Goal: Task Accomplishment & Management: Use online tool/utility

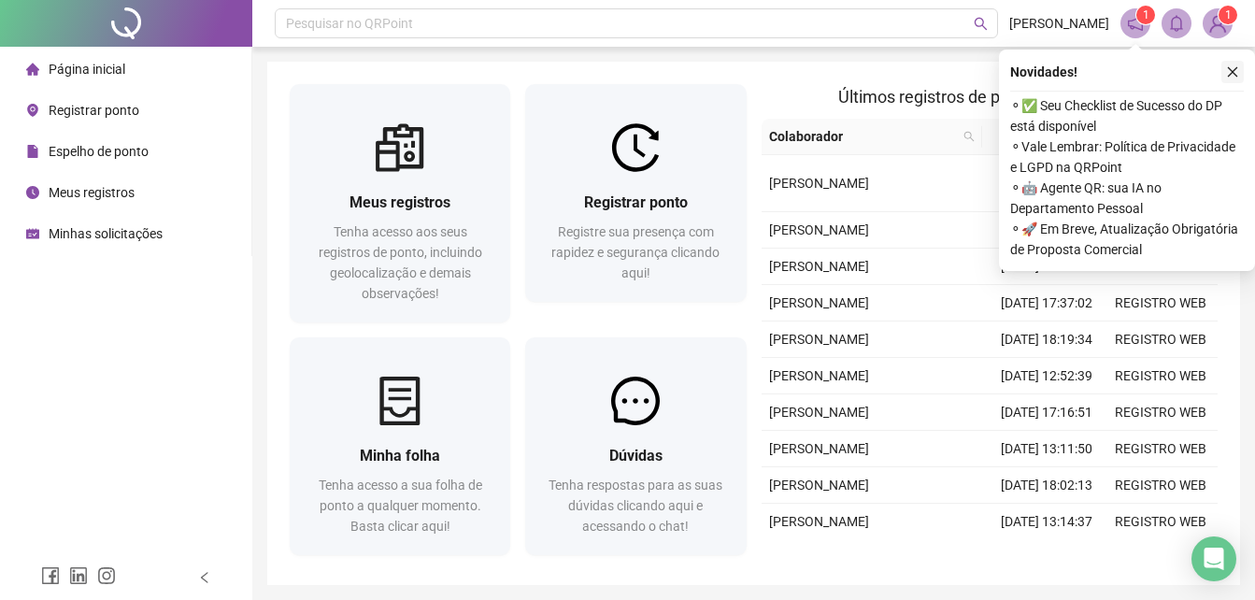
click at [1231, 72] on icon "close" at bounding box center [1232, 71] width 13 height 13
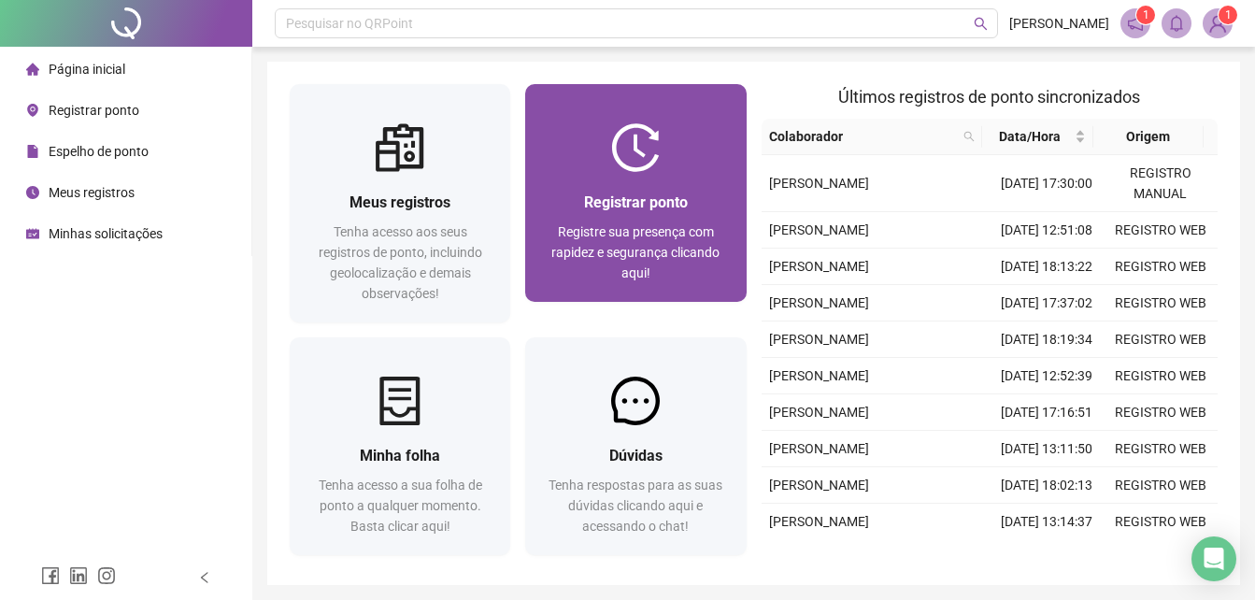
click at [621, 244] on span "Registre sua presença com rapidez e segurança clicando aqui!" at bounding box center [635, 252] width 168 height 56
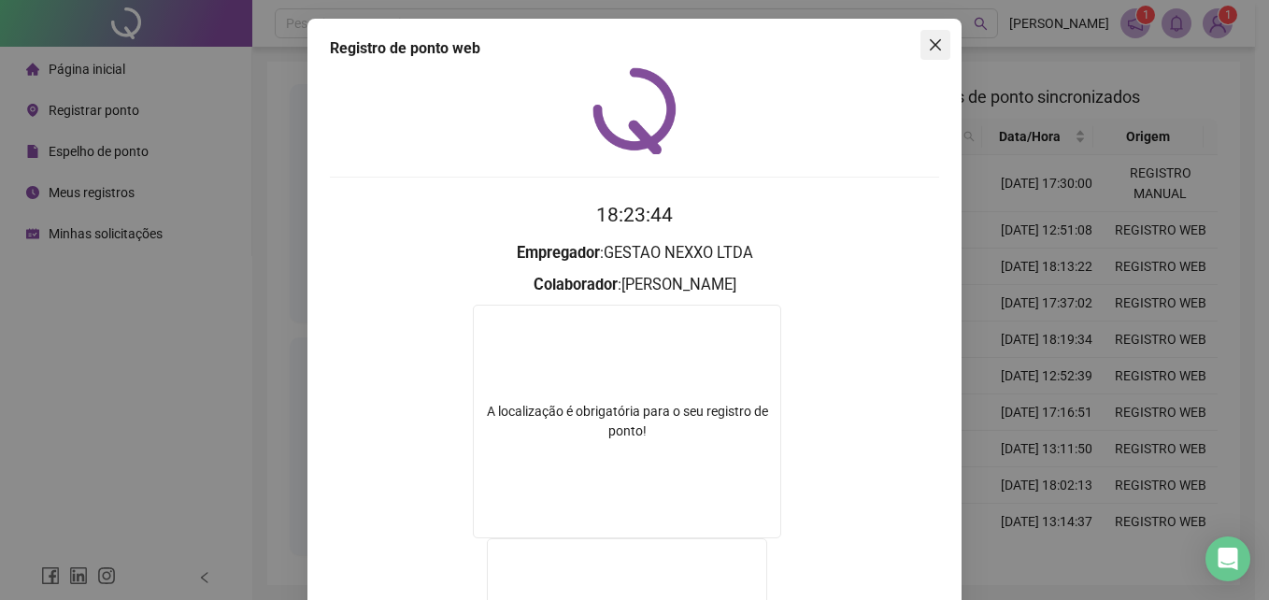
click at [935, 37] on icon "close" at bounding box center [935, 44] width 15 height 15
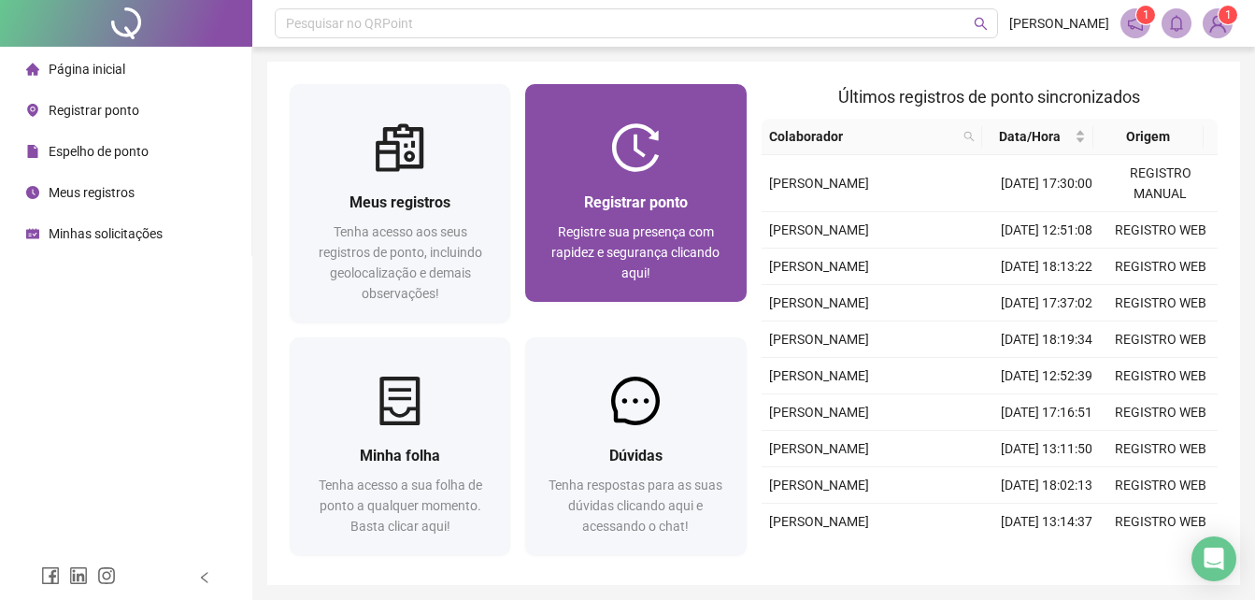
click at [671, 192] on div "Registrar ponto" at bounding box center [636, 202] width 176 height 23
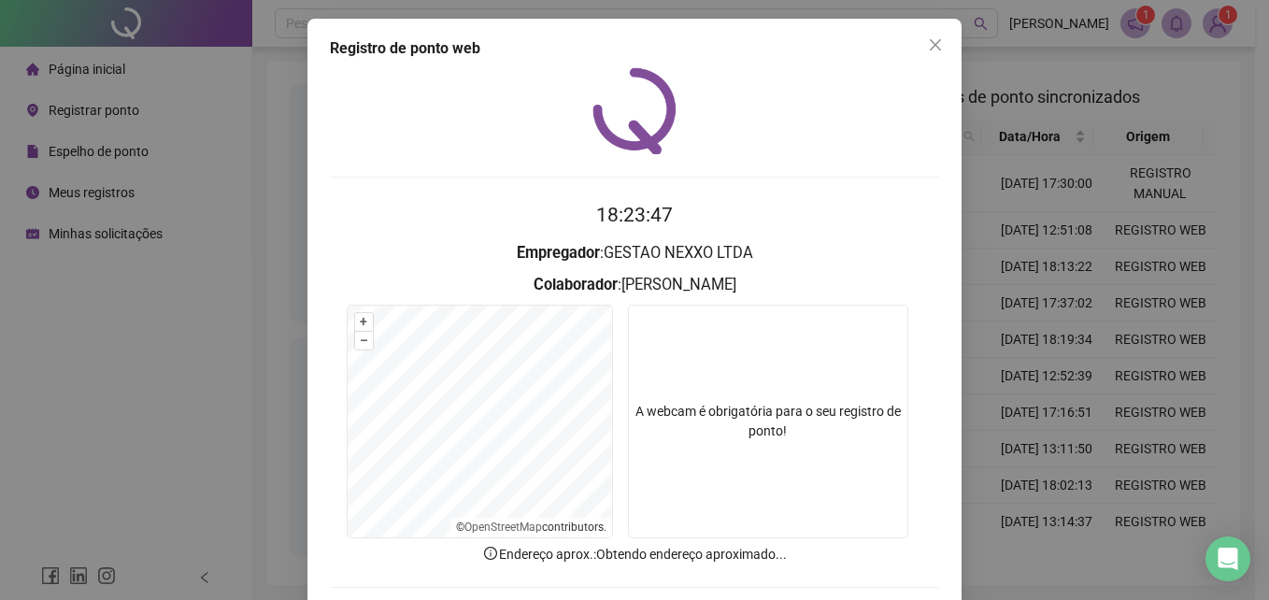
scroll to position [89, 0]
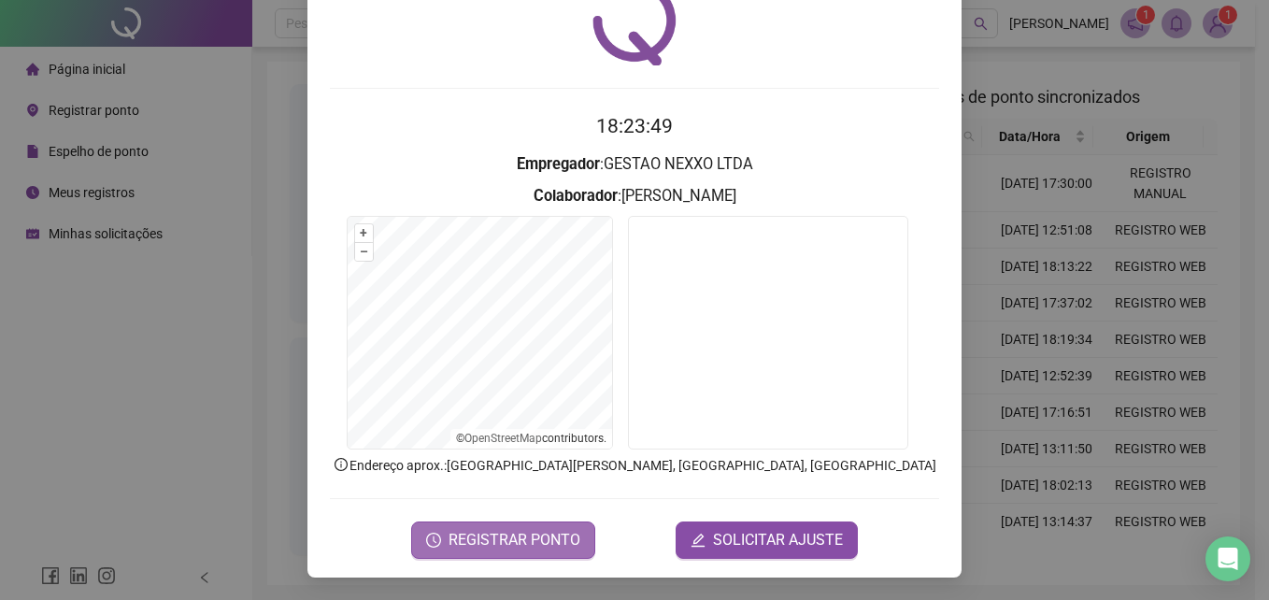
click at [472, 538] on span "REGISTRAR PONTO" at bounding box center [515, 540] width 132 height 22
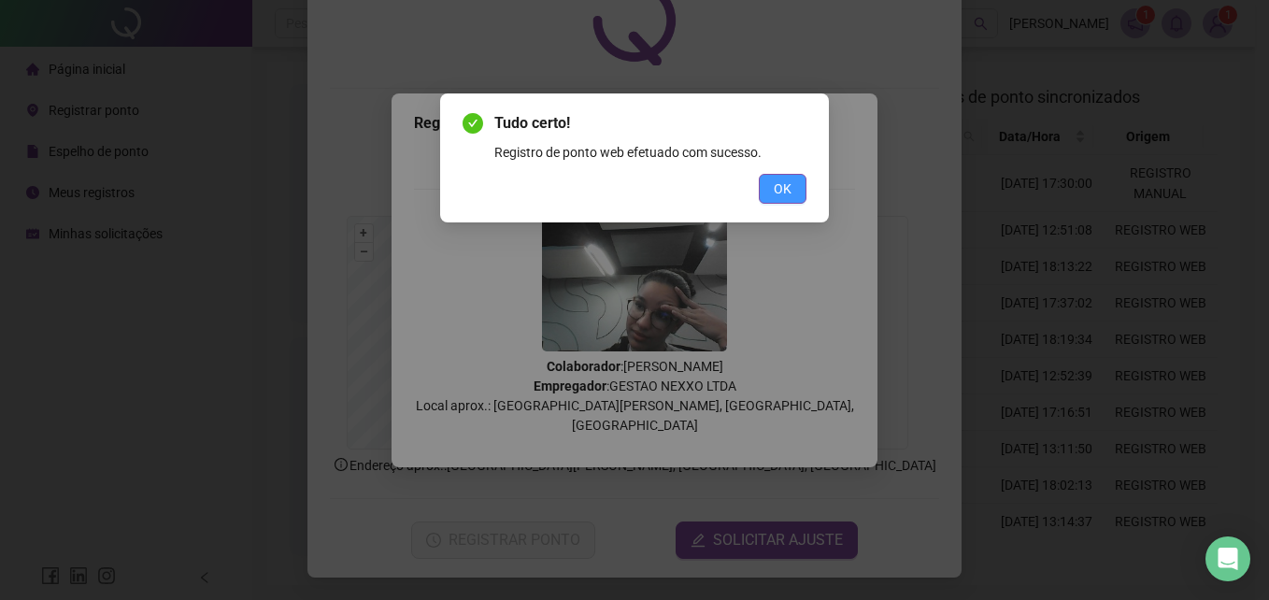
click at [802, 186] on button "OK" at bounding box center [783, 189] width 48 height 30
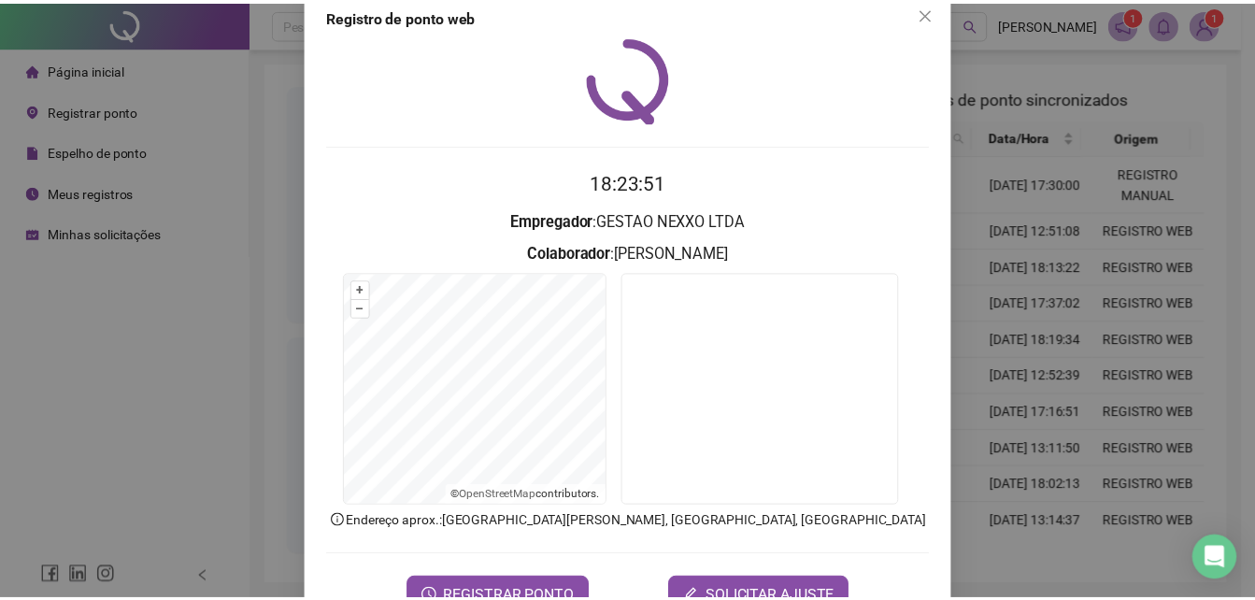
scroll to position [0, 0]
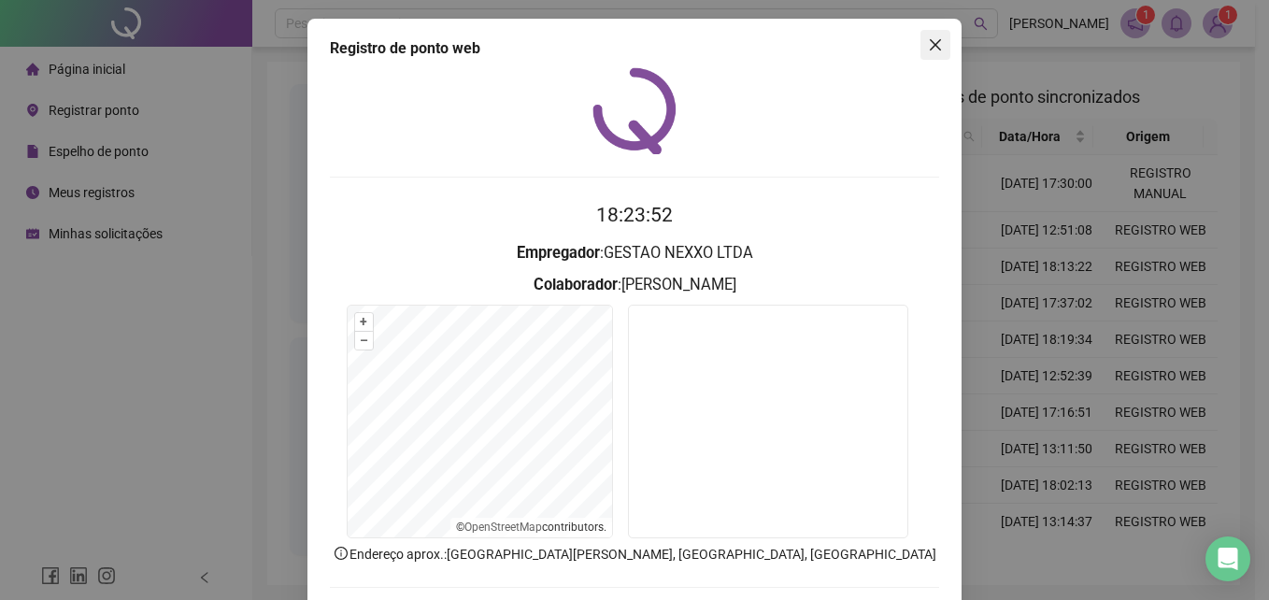
click at [928, 40] on icon "close" at bounding box center [935, 44] width 15 height 15
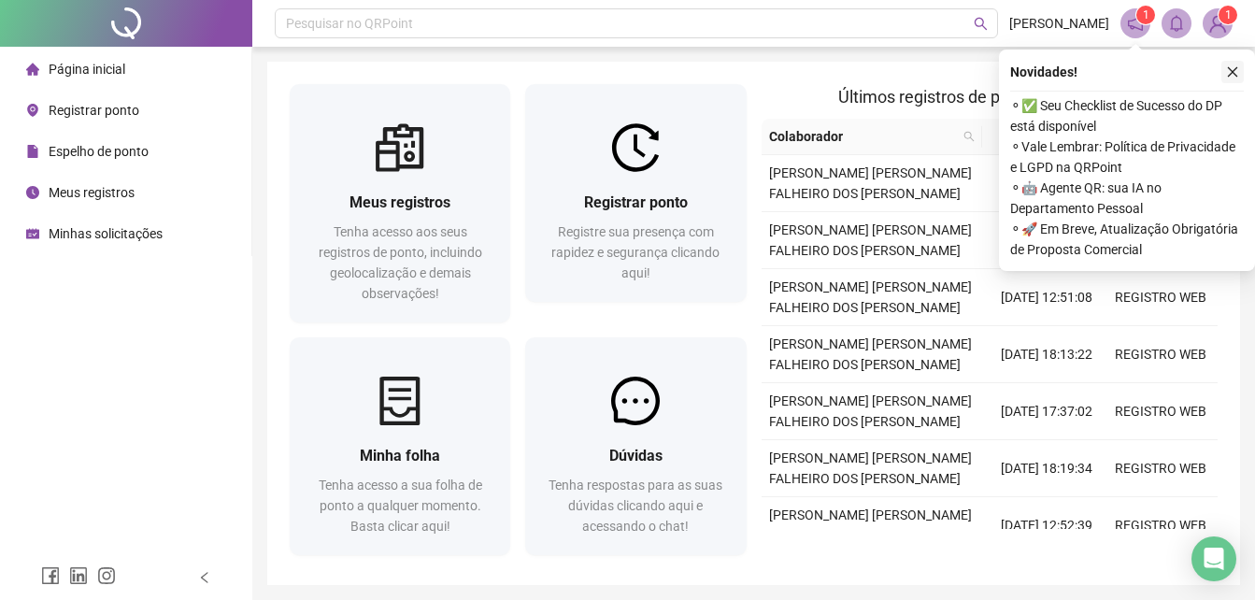
click at [1227, 72] on icon "close" at bounding box center [1232, 71] width 13 height 13
